Goal: Task Accomplishment & Management: Complete application form

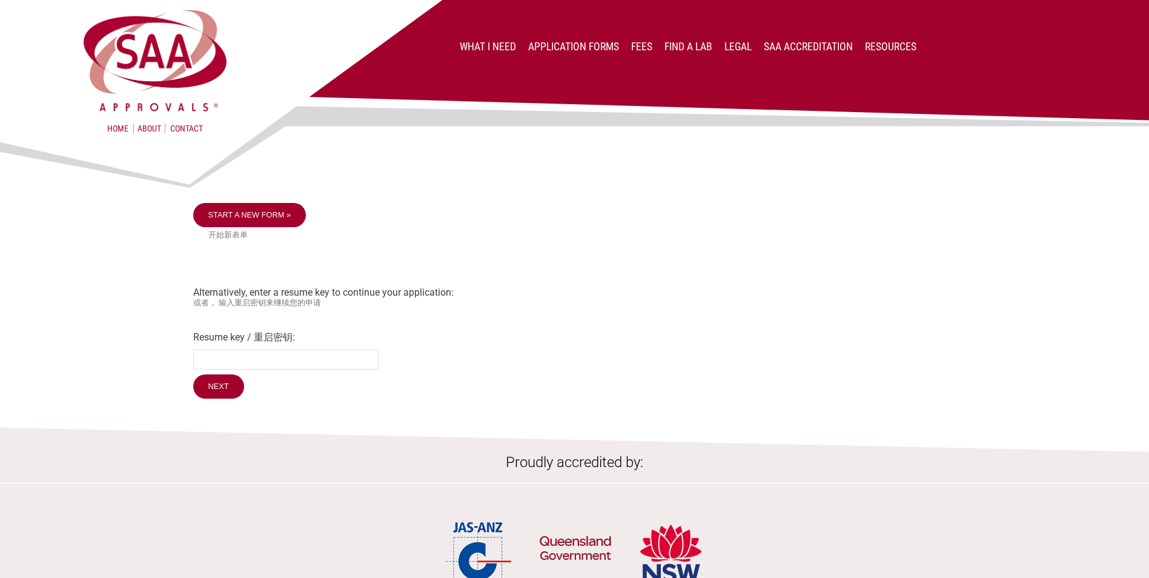
click at [277, 202] on div at bounding box center [574, 169] width 763 height 67
click at [273, 214] on link "Start a new form »" at bounding box center [249, 215] width 113 height 24
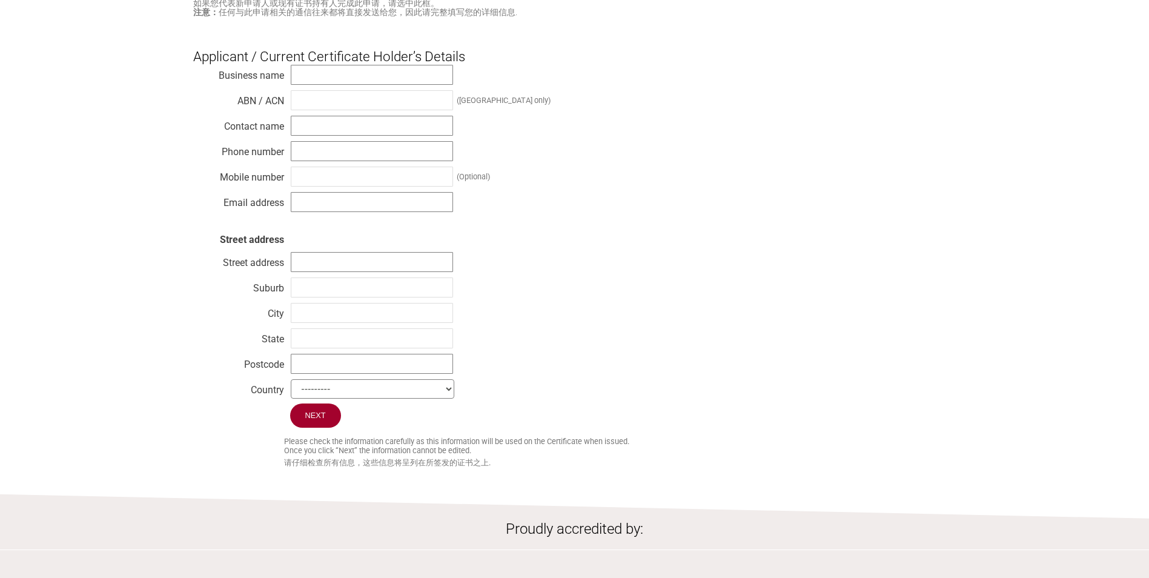
scroll to position [182, 0]
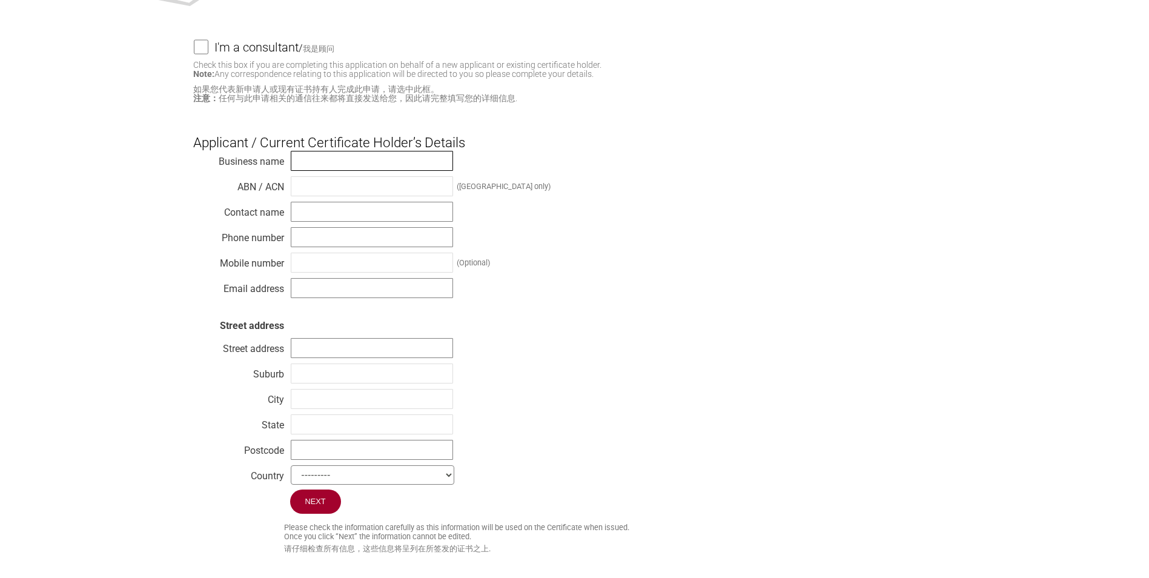
click at [346, 163] on input "text" at bounding box center [372, 161] width 162 height 20
type input "Electrolux Home Products Pty. Limited"
type input "51 0047 623 41"
type input "Julian Andrews"
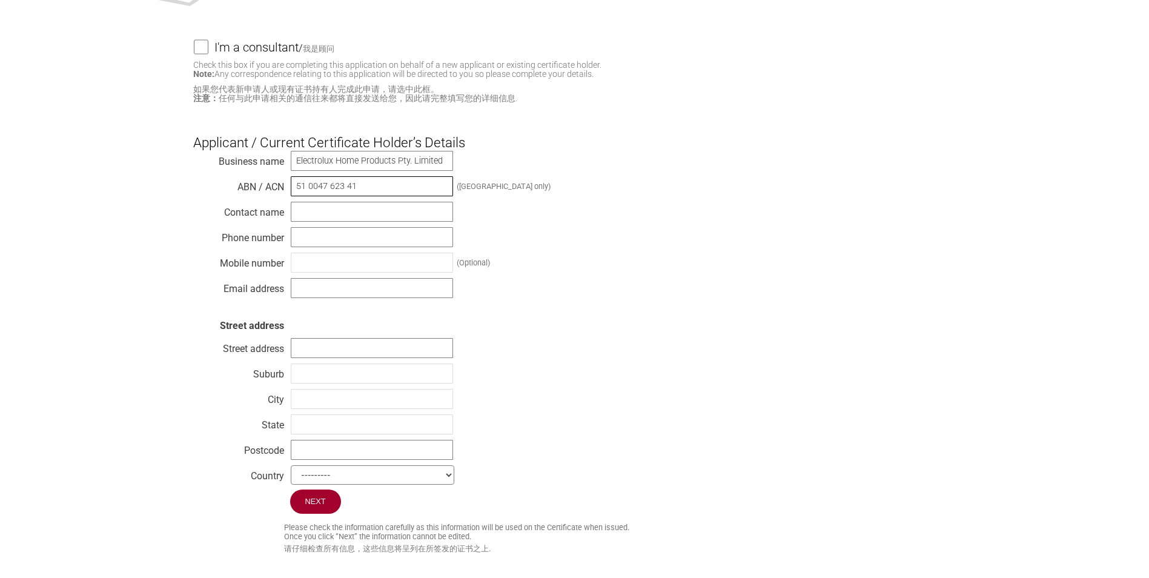
type input "0499946374"
type input "julian.andrews@electrolux.com"
type input "L1 163 O'Riordan St"
type input "Mascot"
type input "Sydney"
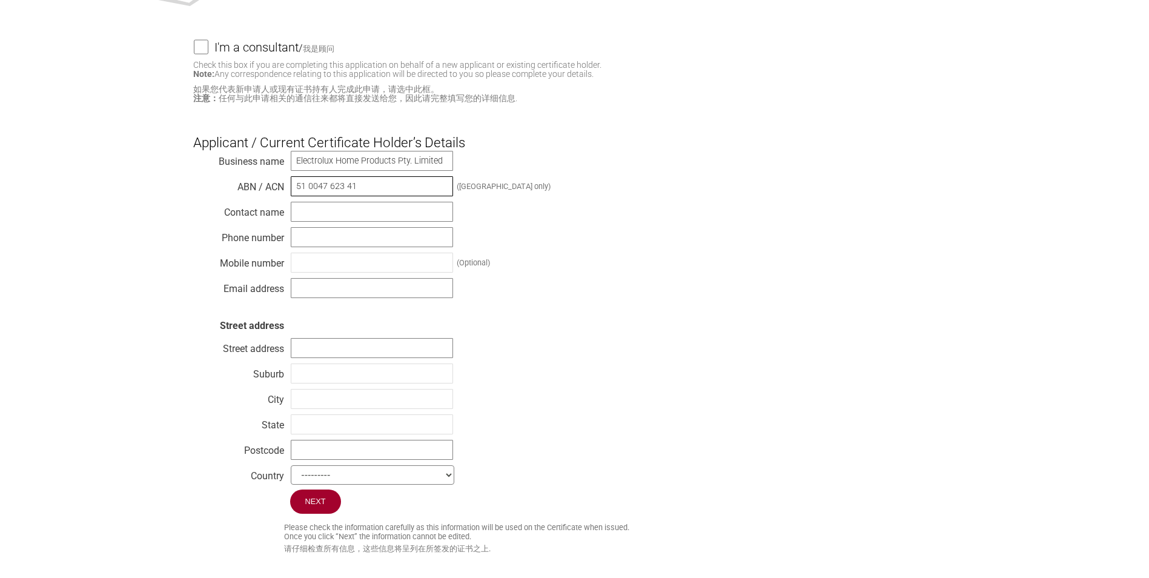
type input "NSW"
type input "2020"
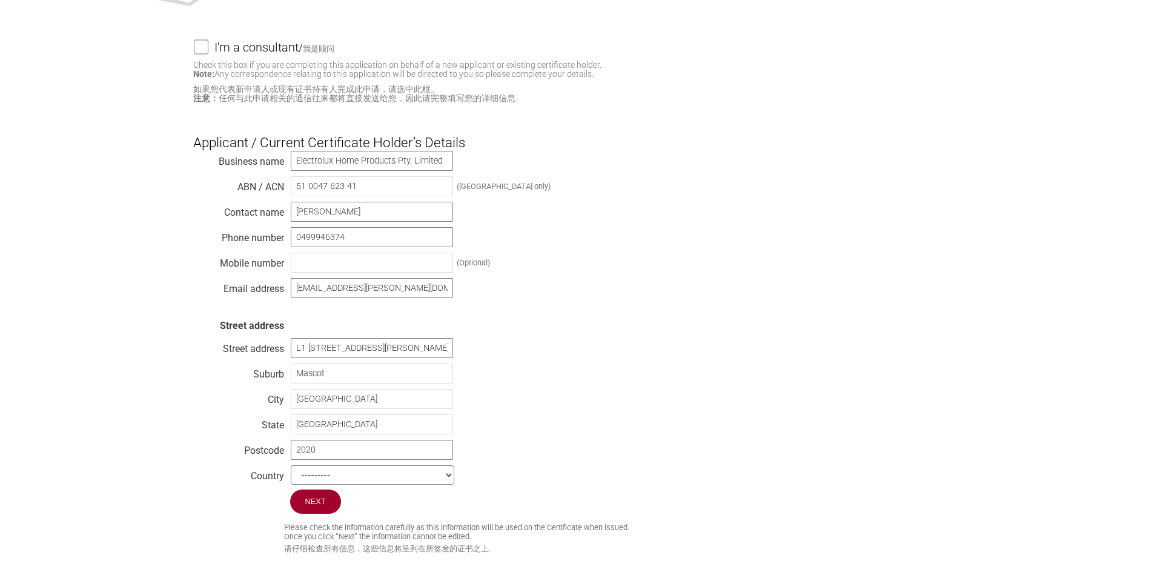
select select "Australia"
click at [310, 514] on input "Next" at bounding box center [316, 501] width 52 height 25
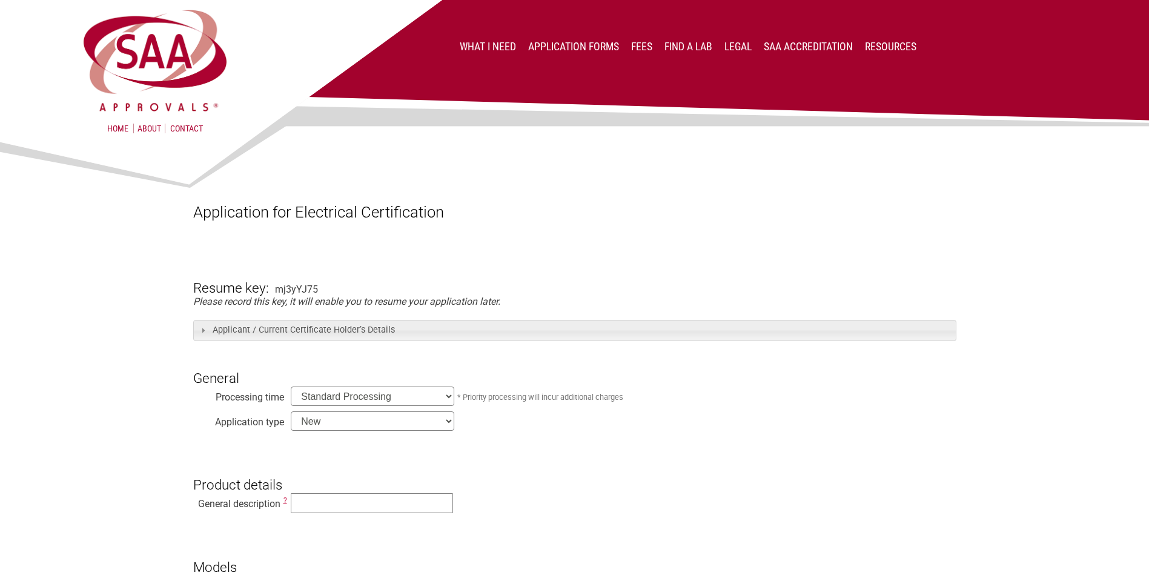
click at [390, 402] on select "Standard Processing Priority Processing (24 hours)" at bounding box center [373, 395] width 164 height 19
click at [392, 423] on select "New Modification Renewal Co-licence" at bounding box center [373, 420] width 164 height 19
select select "Modification"
click at [291, 412] on select "New Modification Renewal Co-licence" at bounding box center [373, 420] width 164 height 19
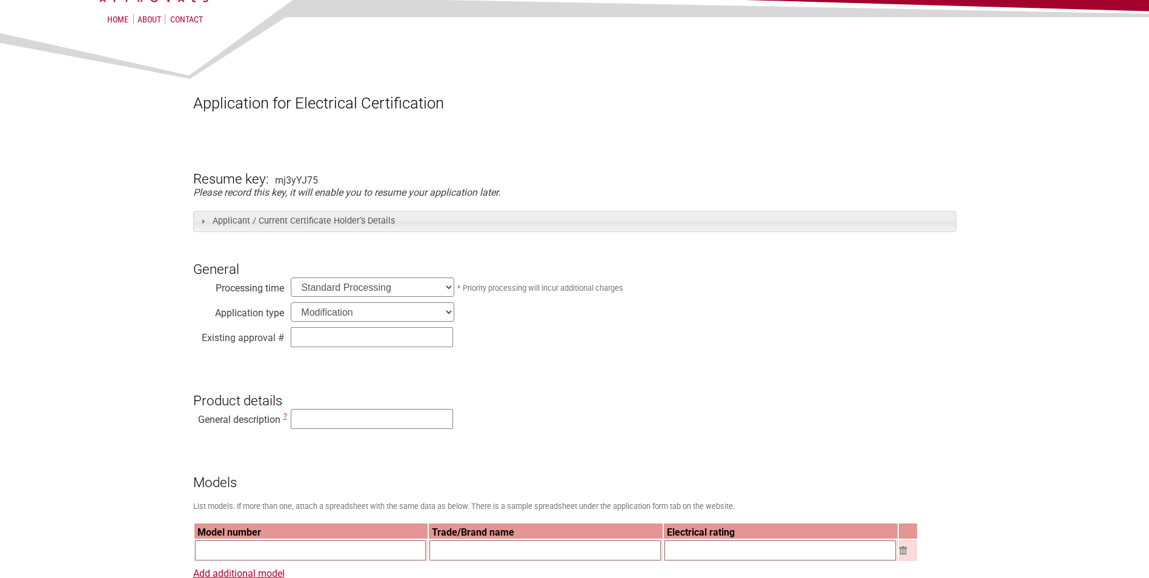
scroll to position [121, 0]
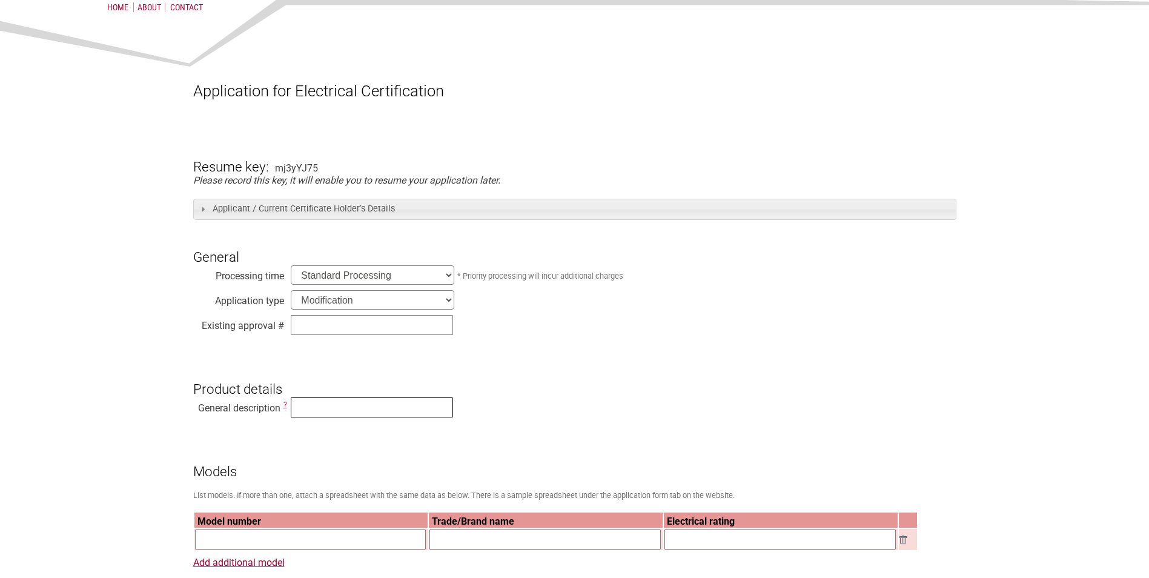
click at [354, 408] on input "text" at bounding box center [372, 407] width 162 height 20
click at [371, 405] on input "text" at bounding box center [372, 407] width 162 height 20
type input "Built-In Oven"
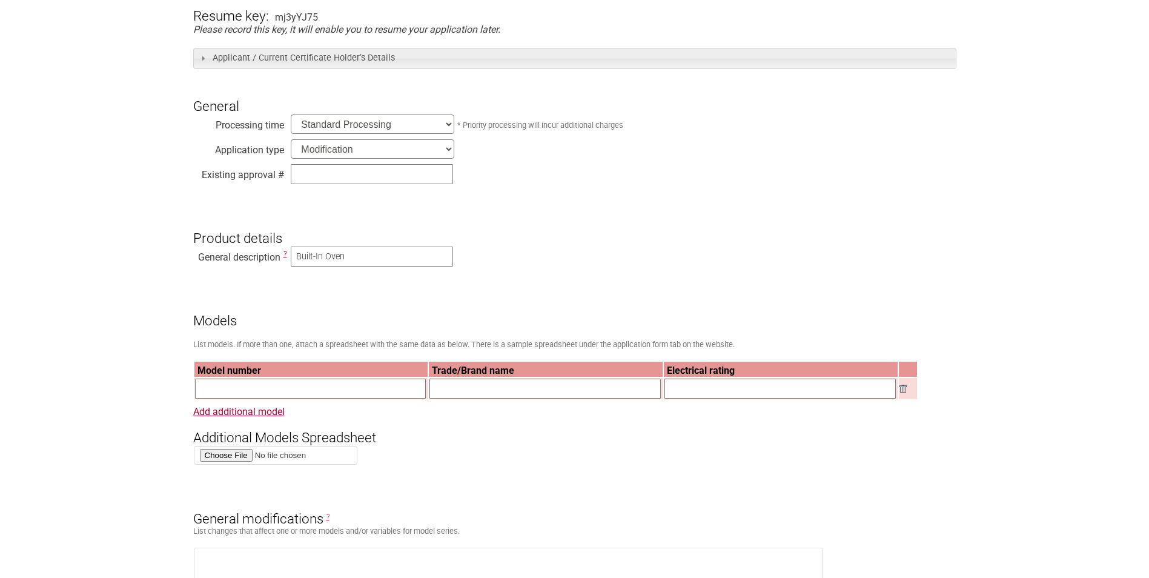
scroll to position [303, 0]
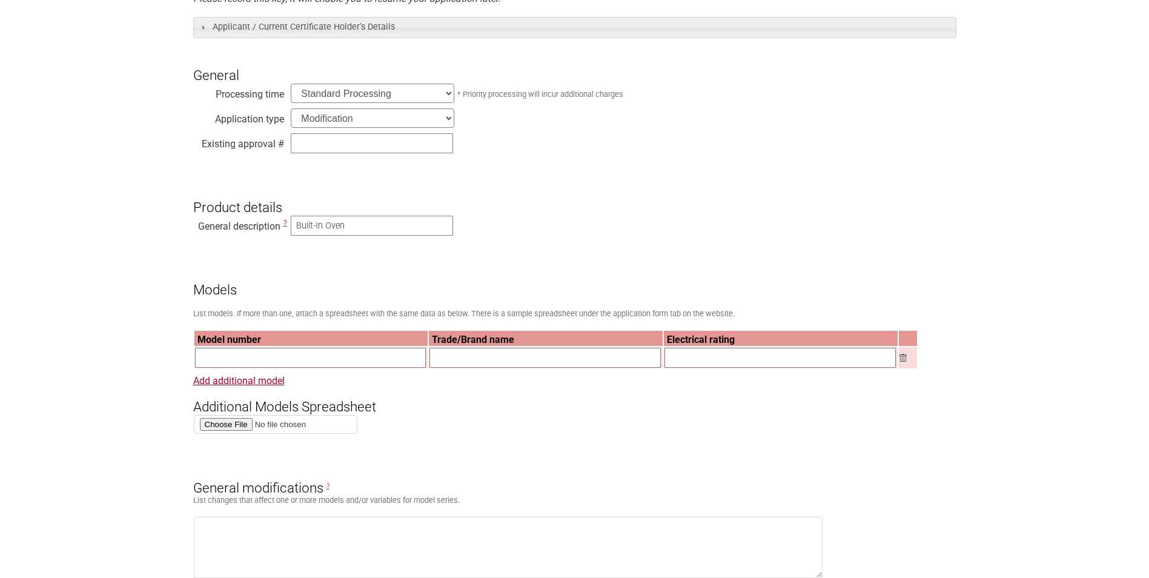
click at [370, 354] on input "text" at bounding box center [310, 358] width 231 height 20
paste input "• Please provide compressor certificate CB original • Please check these clause…"
type input "• Please provide compressor certificate CB original • Please check these clause…"
click at [286, 366] on input "text" at bounding box center [310, 358] width 231 height 20
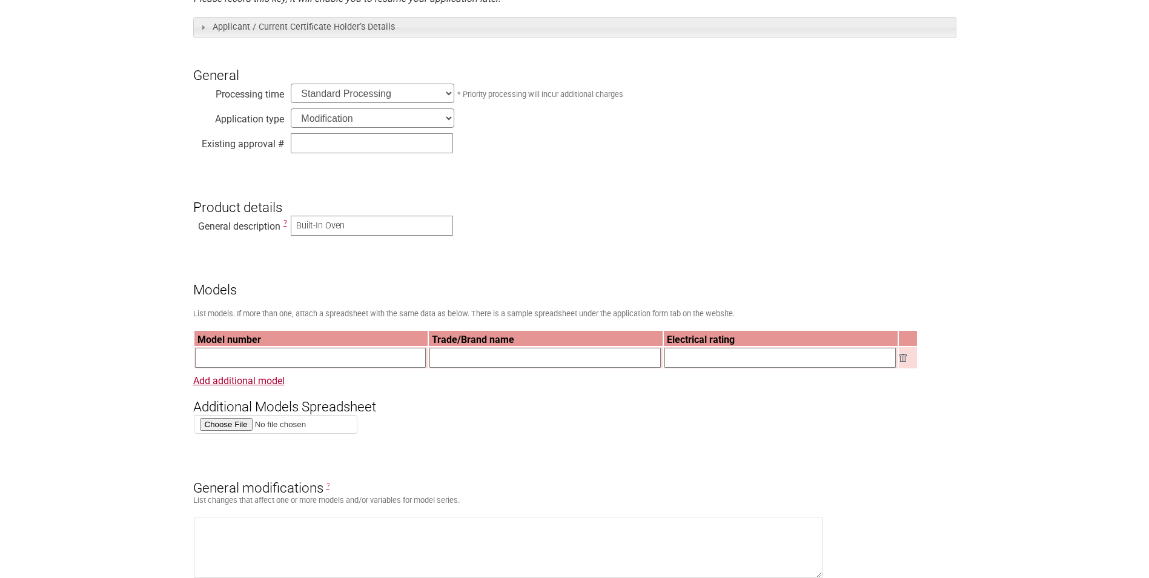
paste input "• Please provide compressor certificate CB original • Please check these clause…"
type input "• Please provide compressor certificate CB original • Please check these clause…"
type input "OS6PB53ABE"
type input "AEG"
type input "220-240 50Hz 3.25kW Class 1"
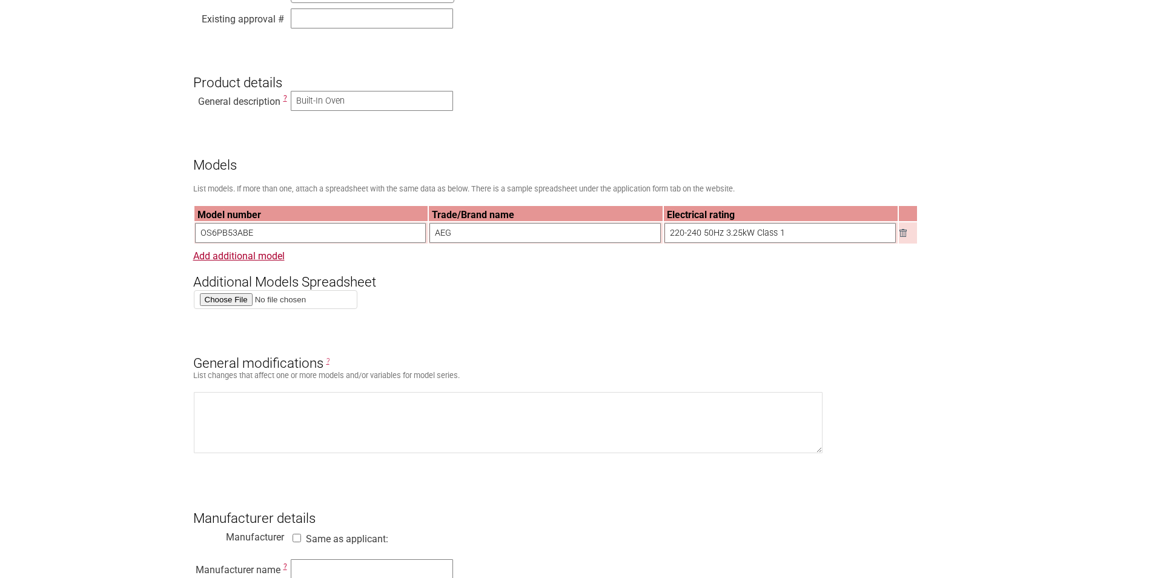
scroll to position [484, 0]
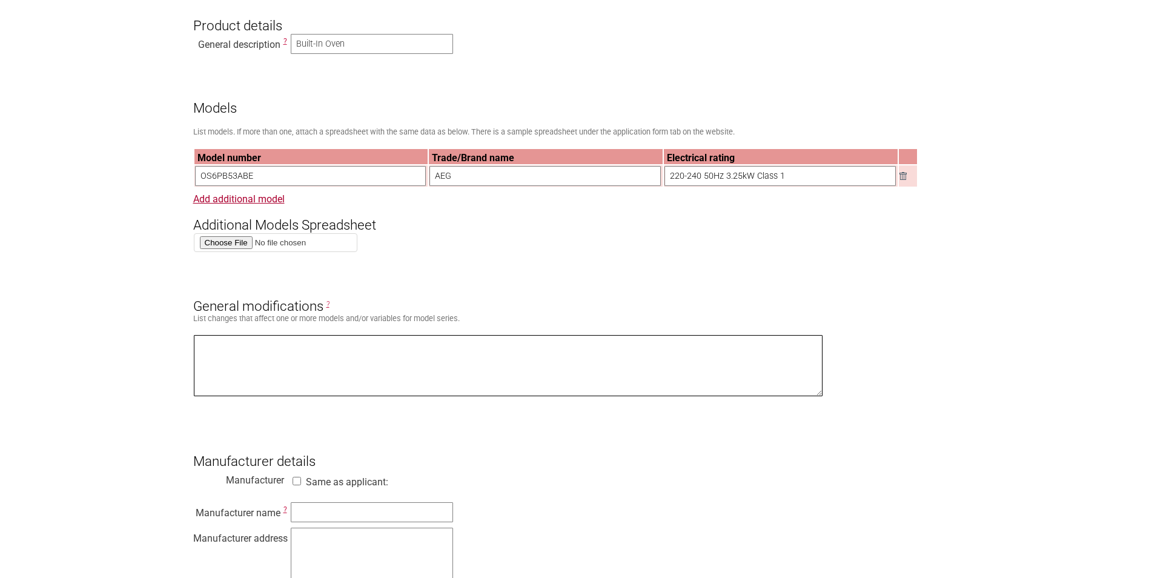
click at [370, 377] on textarea at bounding box center [508, 365] width 629 height 61
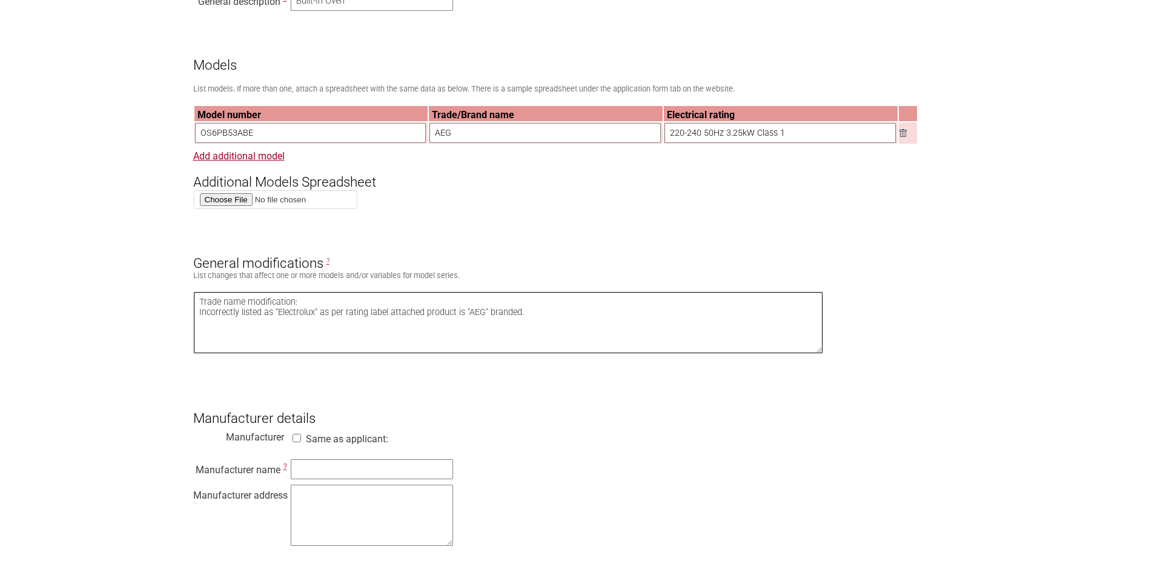
scroll to position [606, 0]
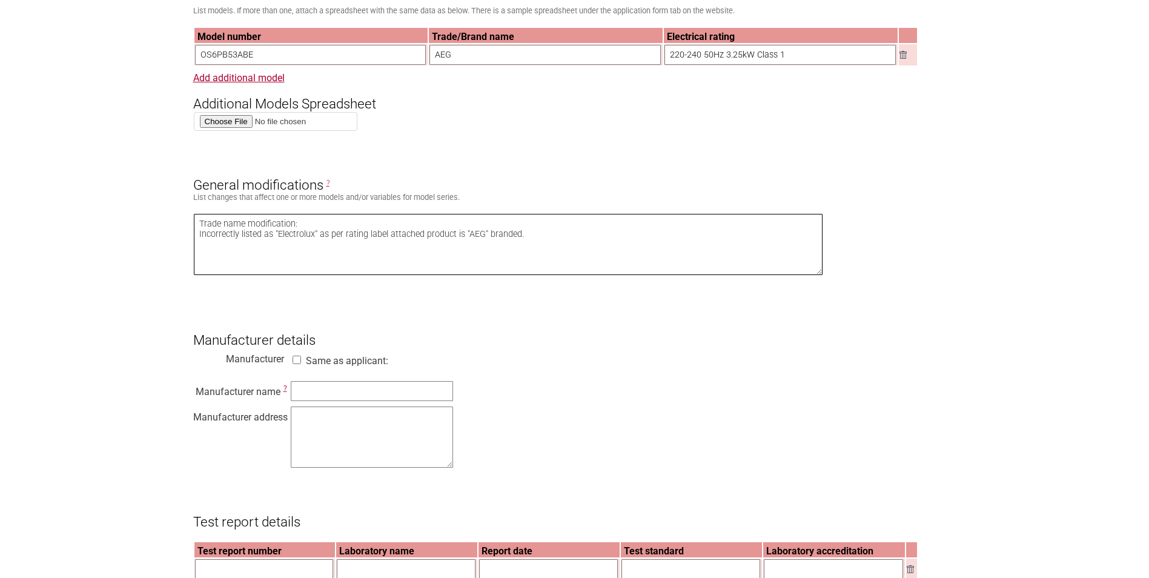
type textarea "Trade name modification: Incorrectly listed as "Electrolux" as per rating label…"
click at [310, 395] on input "text" at bounding box center [372, 391] width 162 height 20
click at [853, 366] on form "Resume key: mj3yYJ75 Please record this key, it will enable you to resume your …" at bounding box center [574, 524] width 763 height 1758
click at [396, 401] on input "text" at bounding box center [372, 391] width 162 height 20
paste input "Electrolux Rothenburg GmbH Factory and Development"
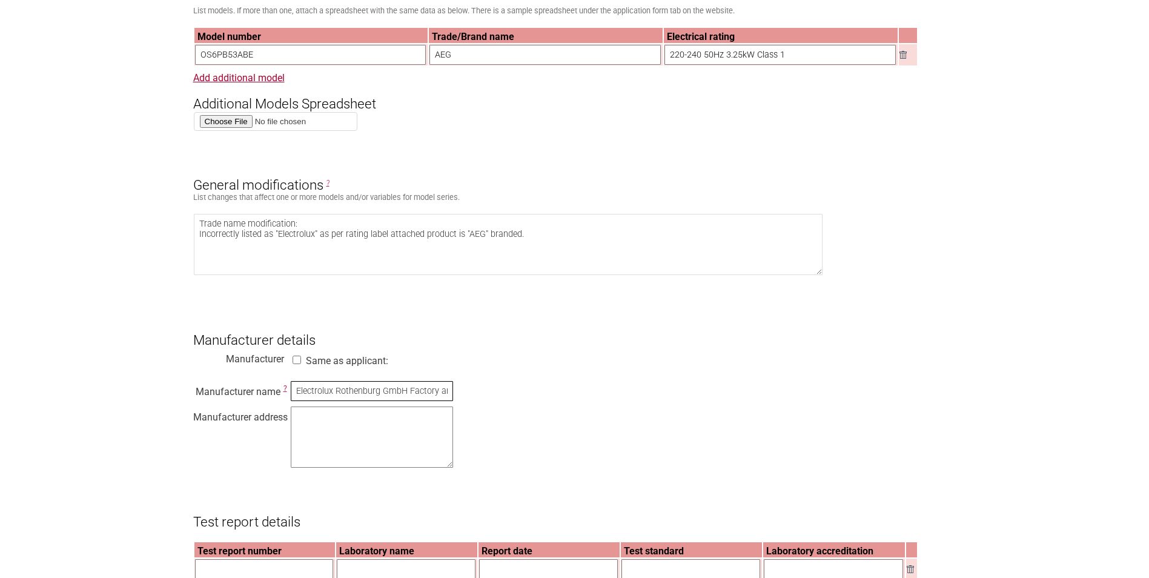
scroll to position [0, 59]
type input "Electrolux Rothenburg GmbH Factory and Development"
click at [374, 431] on textarea at bounding box center [372, 436] width 162 height 61
paste textarea "Bodelschwinghstrasse 1 Rothenburg o.d.T. 91541 Germany"
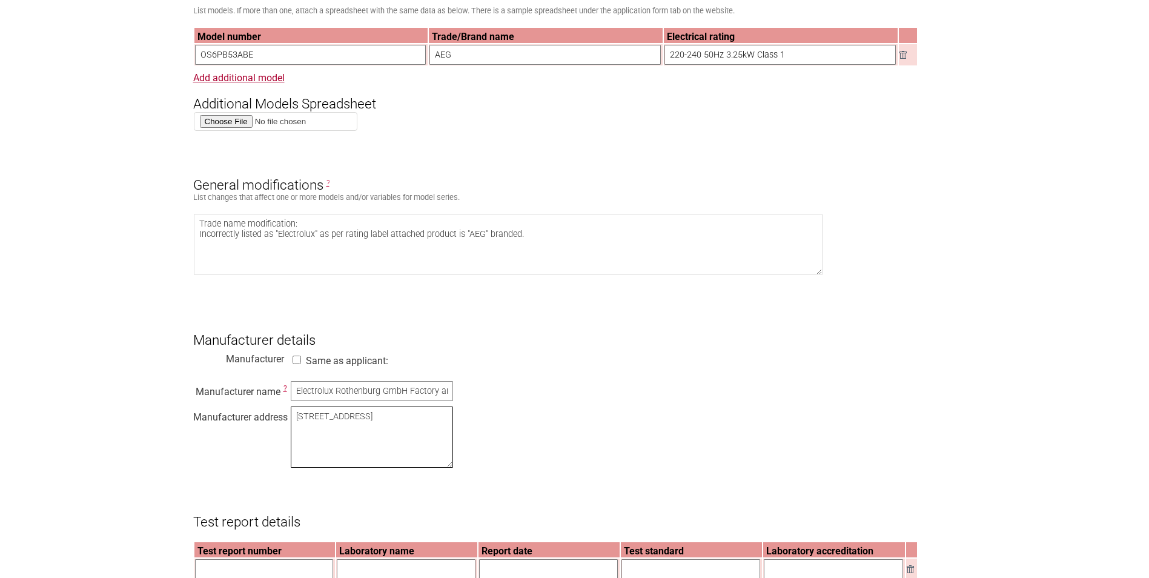
type textarea "Bodelschwinghstrasse 1 Rothenburg o.d.T. 91541 Germany"
click at [622, 472] on div "Manufacturer name ? Electrolux Rothenburg GmbH Factory and Development Manufact…" at bounding box center [574, 426] width 763 height 92
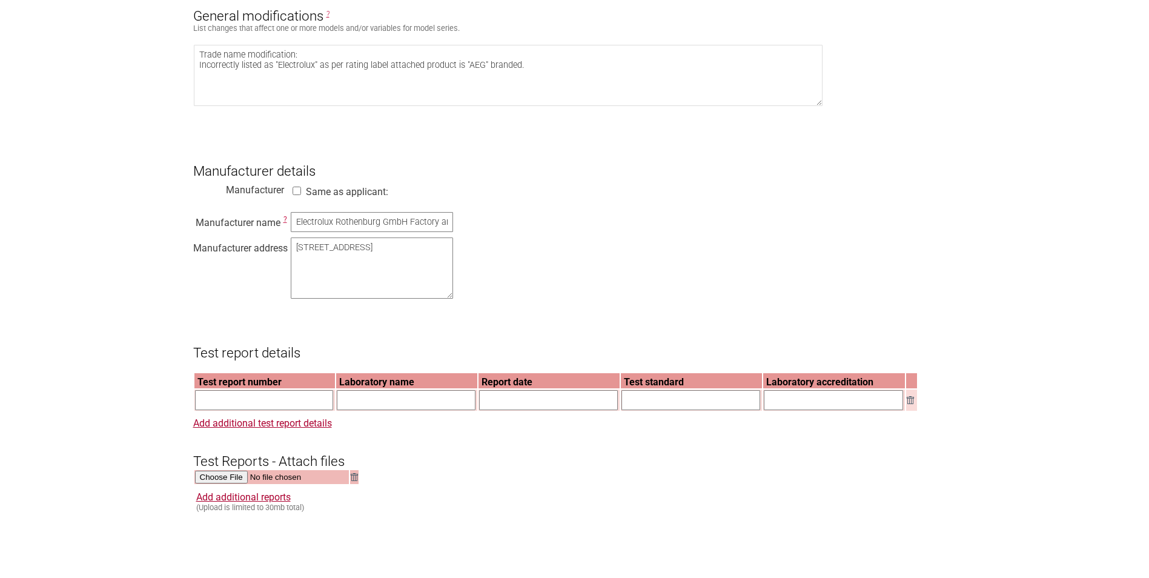
scroll to position [787, 0]
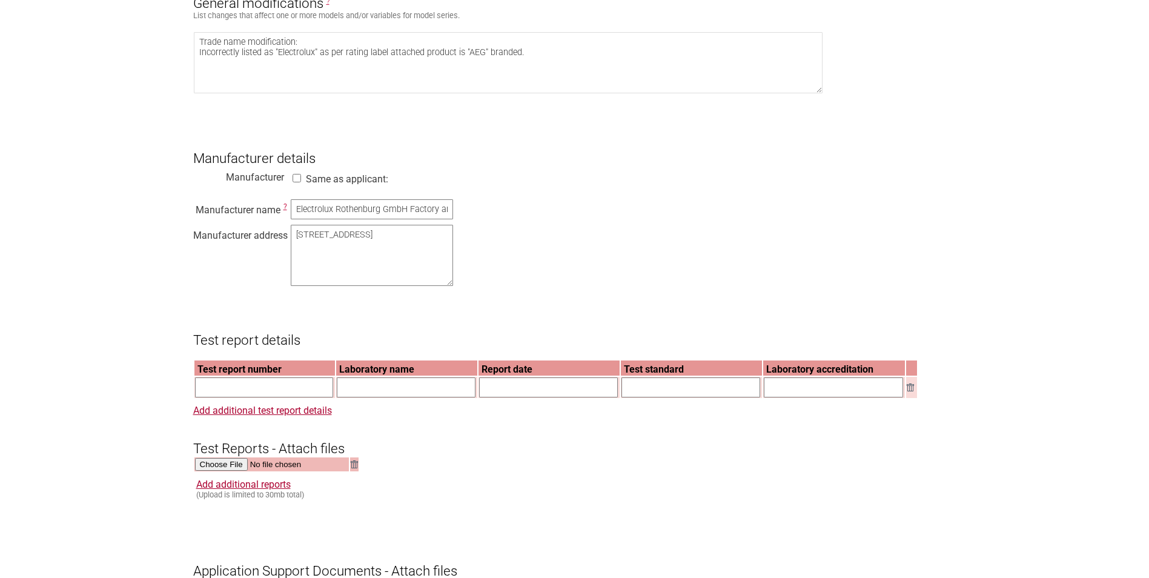
click at [230, 397] on input "text" at bounding box center [264, 387] width 139 height 20
paste input "25-4791654742.40"
type input "25-4791654742.40"
click at [376, 397] on input "text" at bounding box center [406, 387] width 139 height 20
paste input "UL International Germany GmbH"
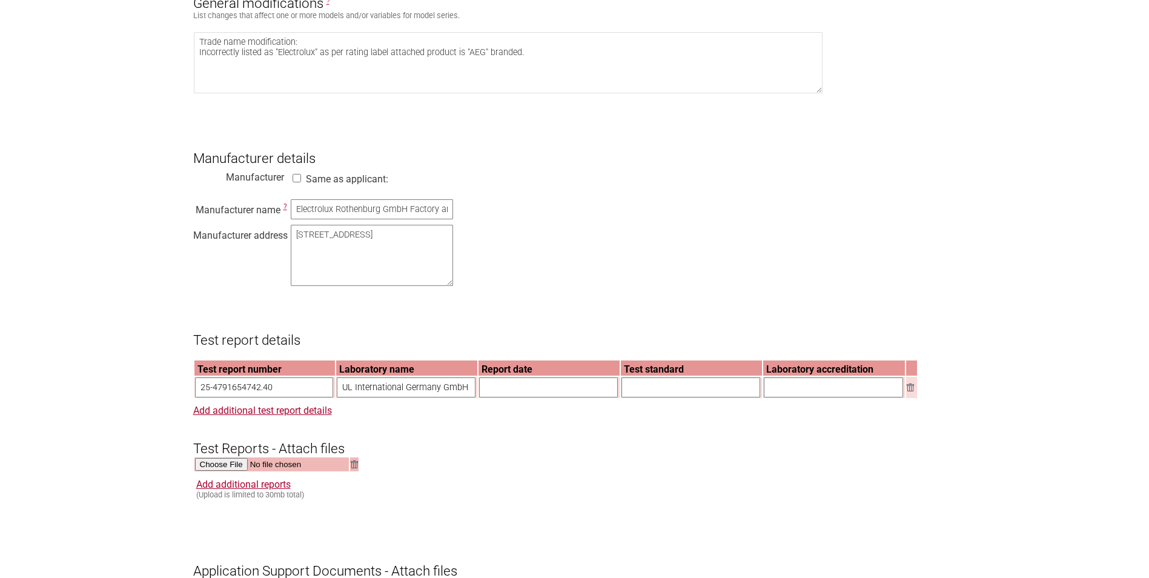
type input "UL International Germany GmbH"
click at [544, 397] on input "text" at bounding box center [548, 387] width 139 height 20
paste input "15-05-2025"
type input "15-05-2025"
click at [675, 394] on input "text" at bounding box center [690, 387] width 139 height 20
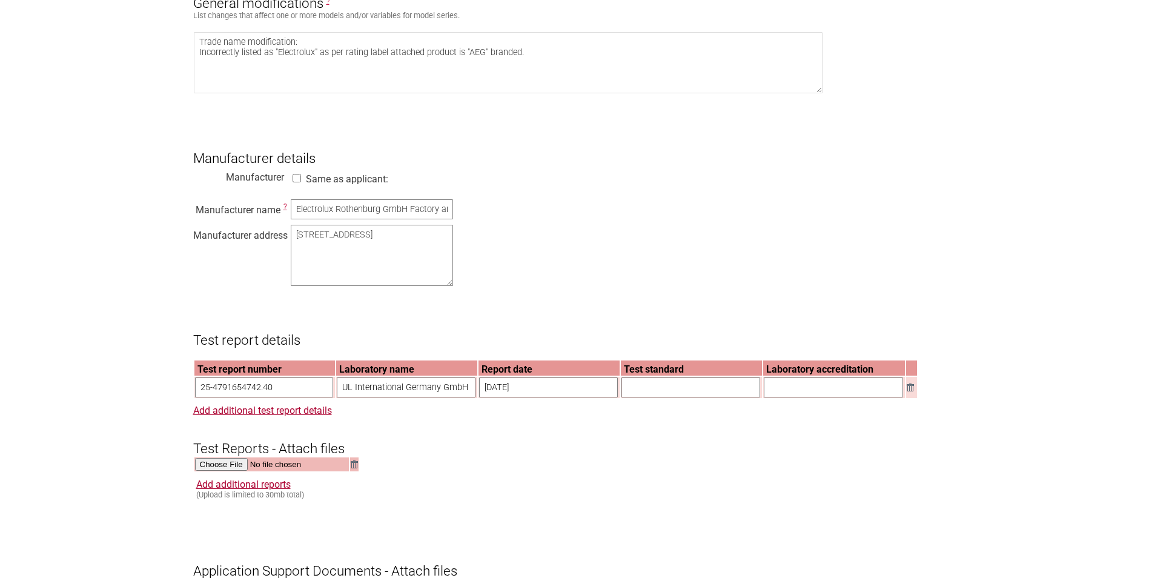
type input "IEC 60335-2-2:2019 in conjunction with IEC 60335-1:2010, COR1:2010, COR2:2010, …"
type input "SAA-242007-EA"
type input "IECEE"
type input "Julian Andrews"
type input "julian.andrews@electrolux.com"
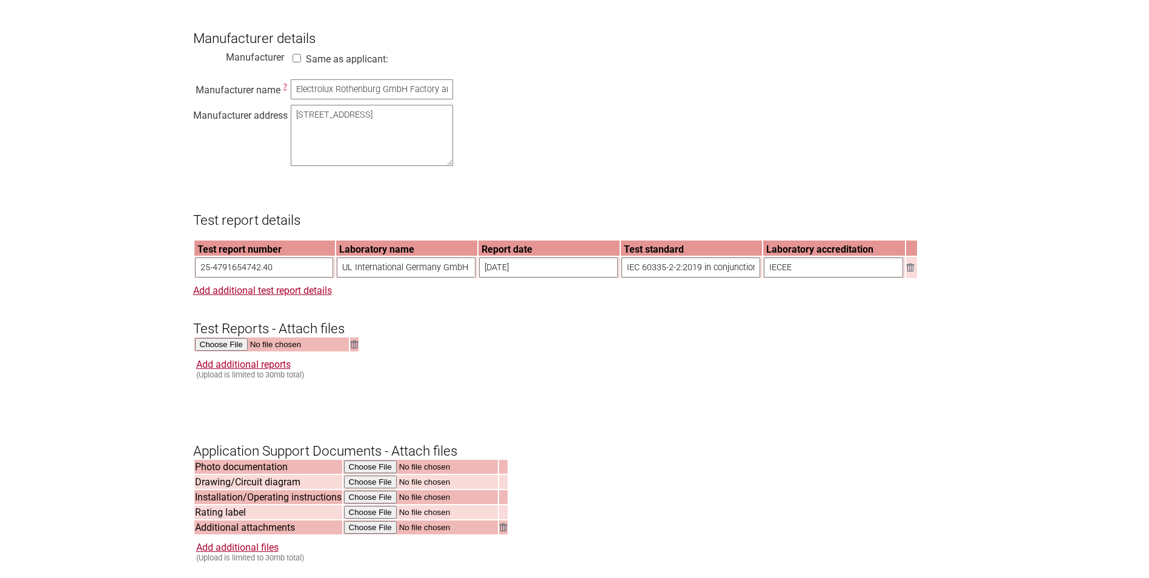
scroll to position [908, 0]
click at [359, 518] on input "file" at bounding box center [421, 511] width 154 height 14
type input "C:\fakepath\944035236 RPL.PDF"
click at [237, 351] on input "file" at bounding box center [272, 344] width 154 height 14
type input "C:\fakepath\25-4791654742.40_CBTR_reissue.pdf"
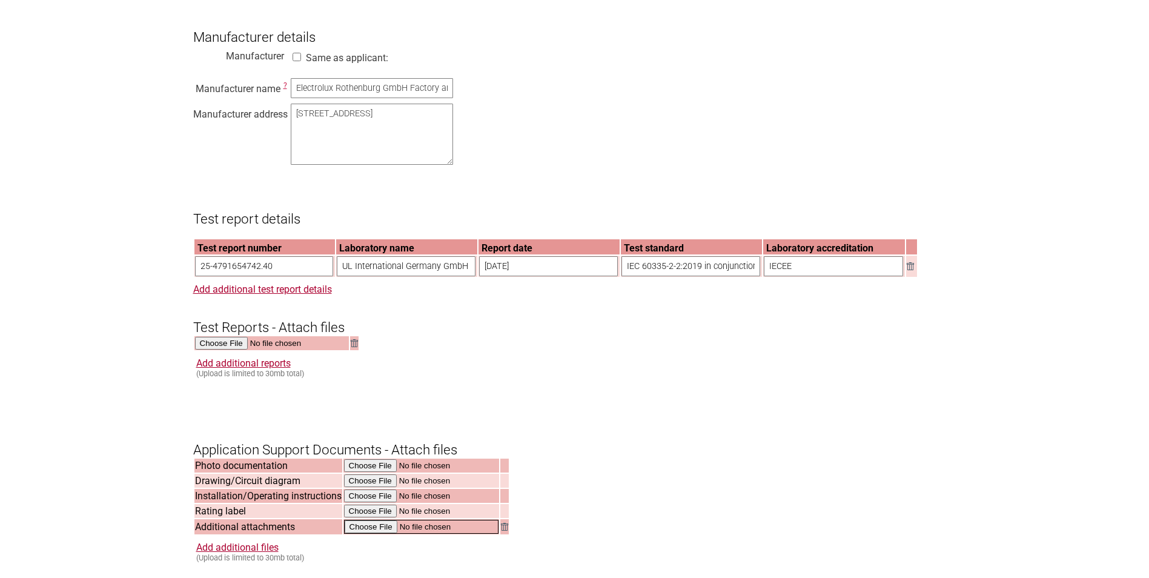
click at [373, 534] on input "file" at bounding box center [421, 527] width 154 height 14
type input "C:\fakepath\DK-166435-UL.pdf"
click at [535, 378] on div "Add additional reports (Upload is limited to 30mb total)" at bounding box center [576, 367] width 760 height 21
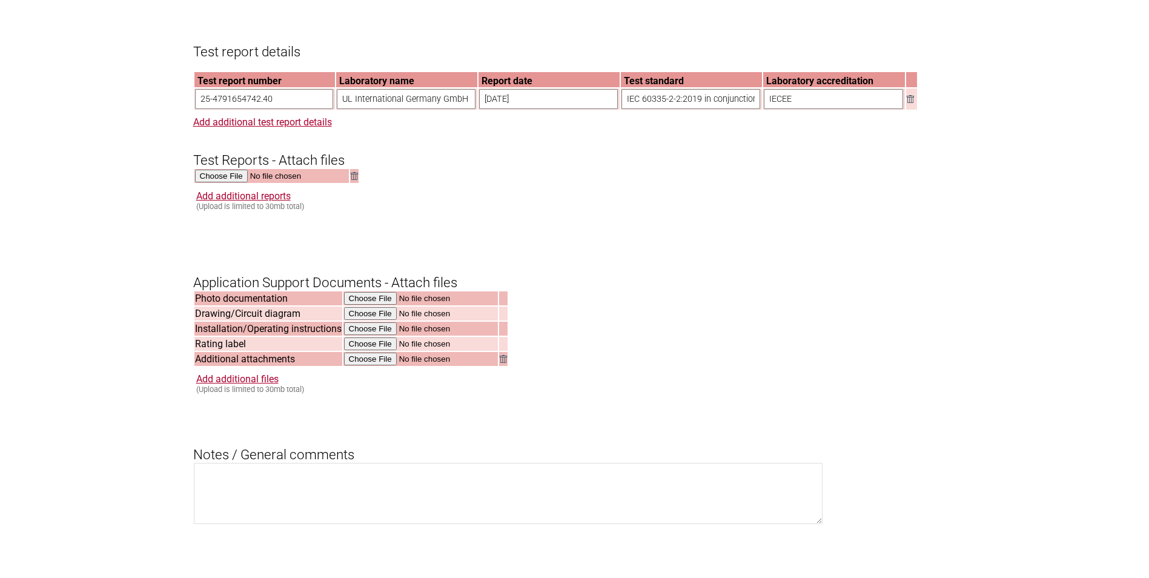
scroll to position [1151, 0]
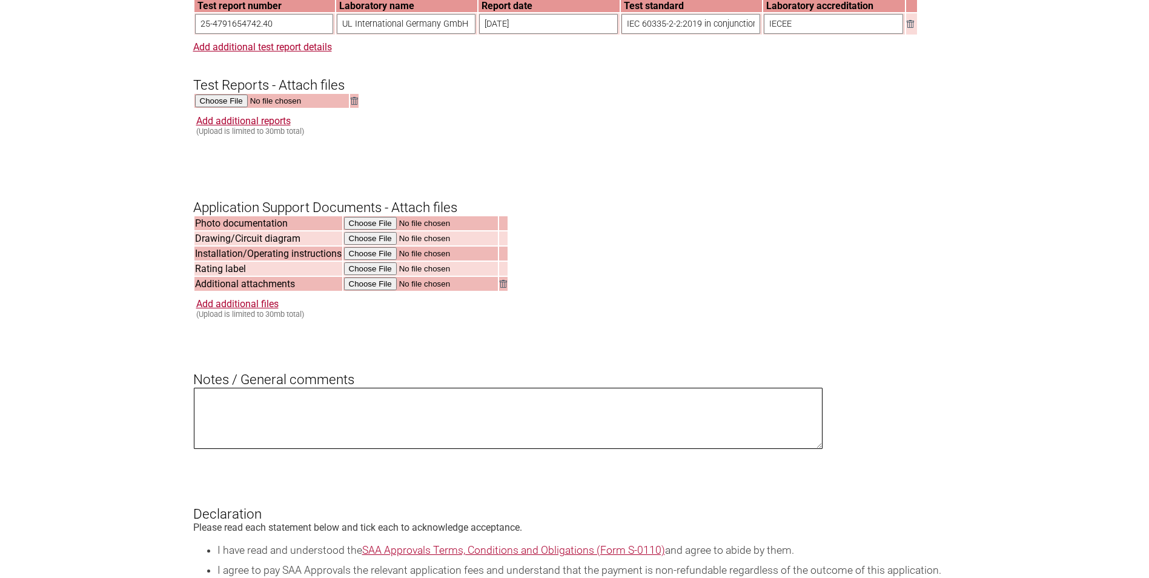
click at [437, 433] on textarea at bounding box center [508, 418] width 629 height 61
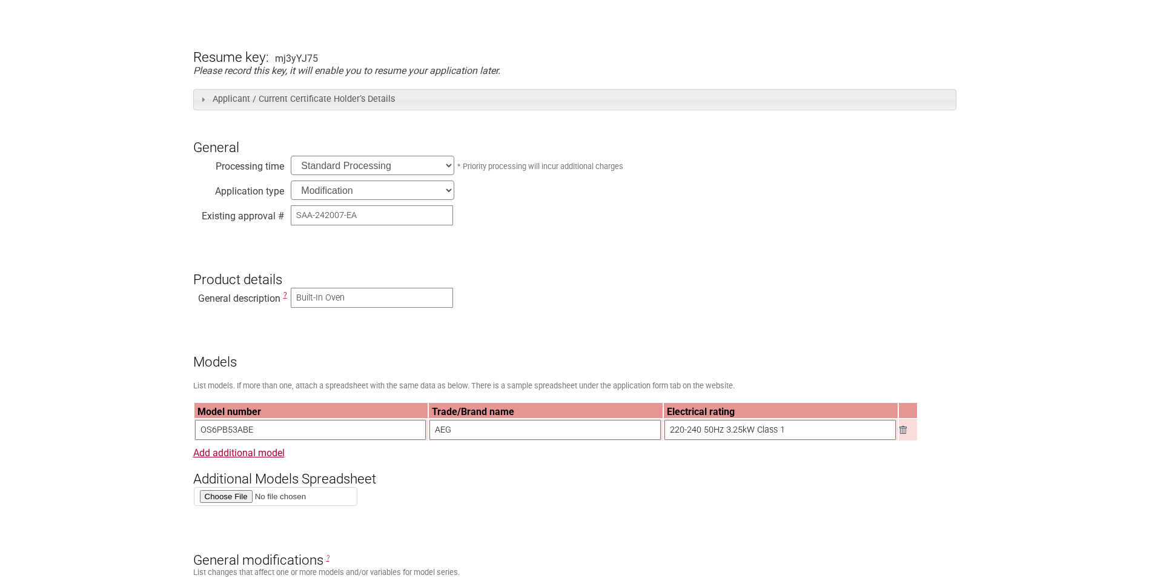
scroll to position [424, 0]
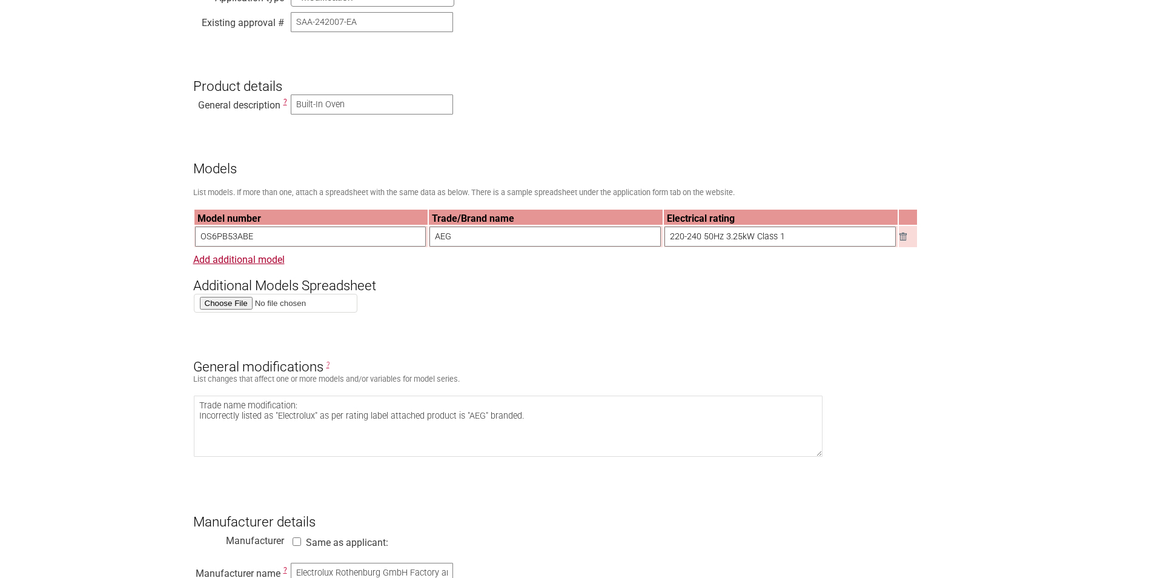
drag, startPoint x: 276, startPoint y: 240, endPoint x: 131, endPoint y: 244, distance: 144.2
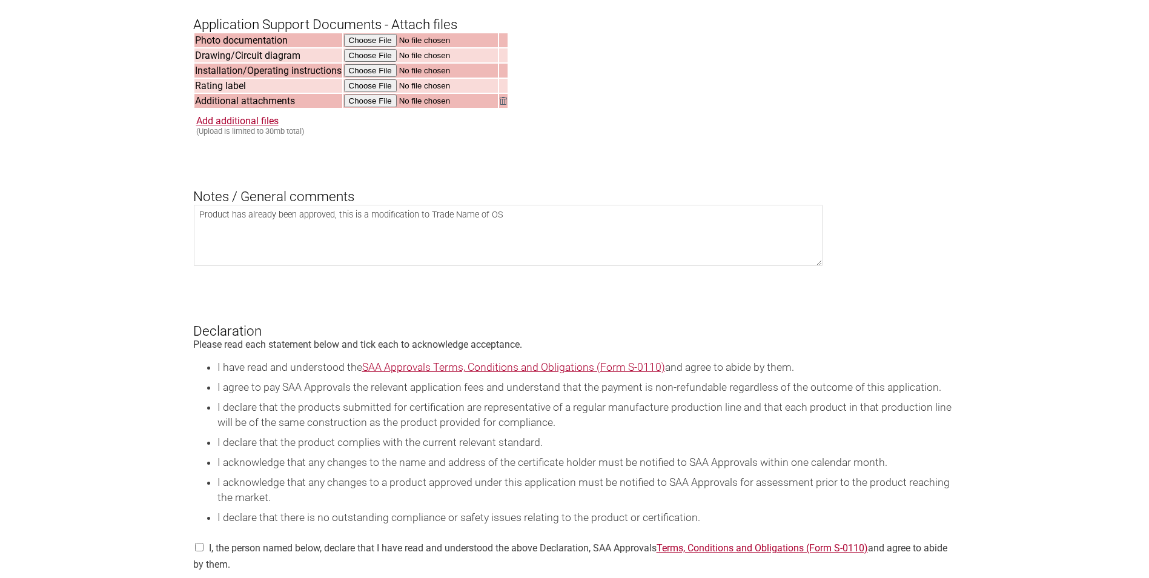
scroll to position [1332, 0]
drag, startPoint x: 500, startPoint y: 239, endPoint x: 488, endPoint y: 233, distance: 12.7
click at [488, 233] on textarea "Product has already been approved, this is a modification to Trade Name of OS" at bounding box center [508, 236] width 629 height 61
paste textarea "6PB53ABE"
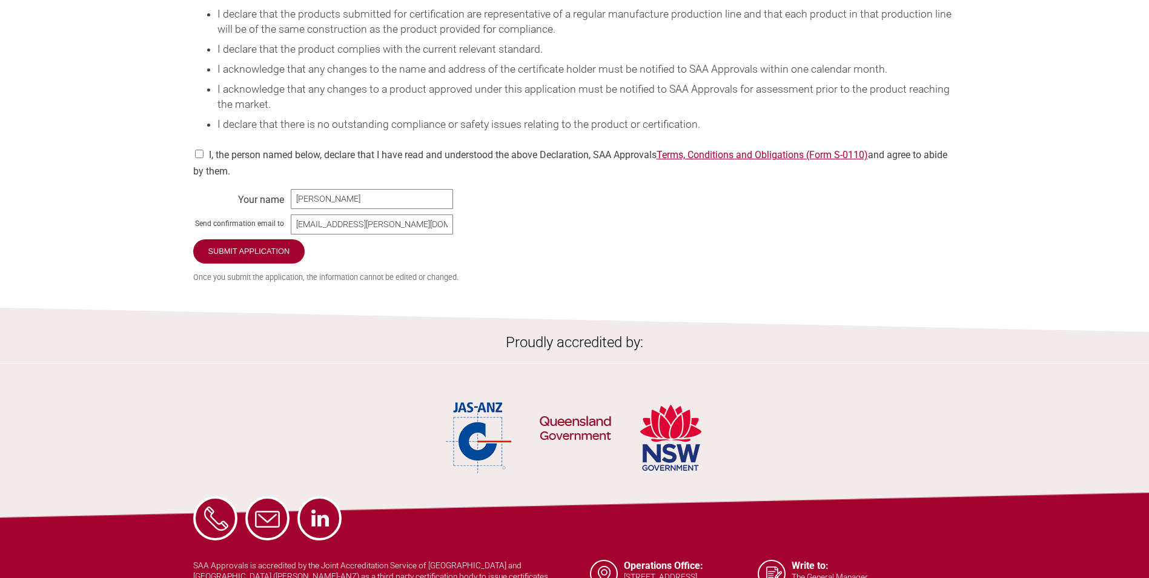
scroll to position [1756, 0]
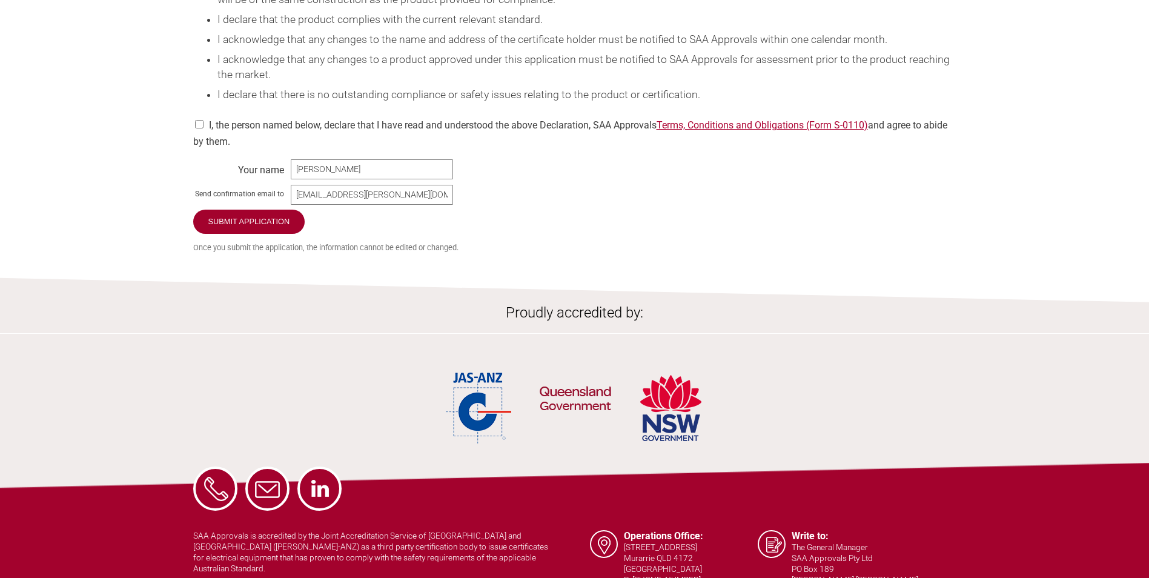
type textarea "Product has already been approved, this is a modification to Trade Name of OS6P…"
click at [196, 128] on input "checkbox" at bounding box center [199, 124] width 12 height 8
checkbox input "true"
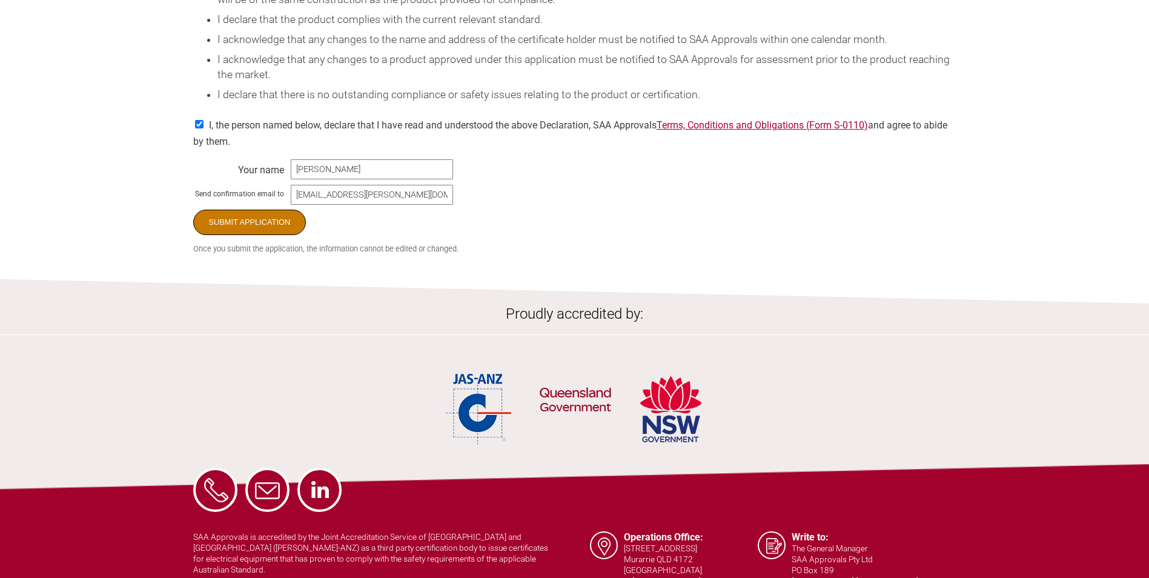
click at [243, 235] on input "Submit Application" at bounding box center [249, 222] width 113 height 25
